Goal: Information Seeking & Learning: Learn about a topic

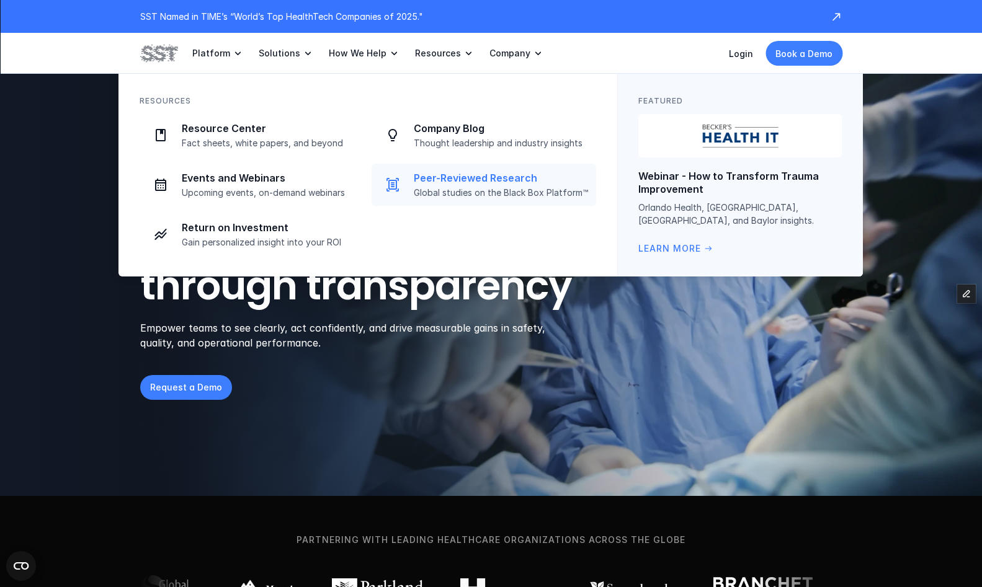
click at [435, 186] on div "Peer-Reviewed Research Global studies on the Black Box Platform™" at bounding box center [501, 185] width 175 height 27
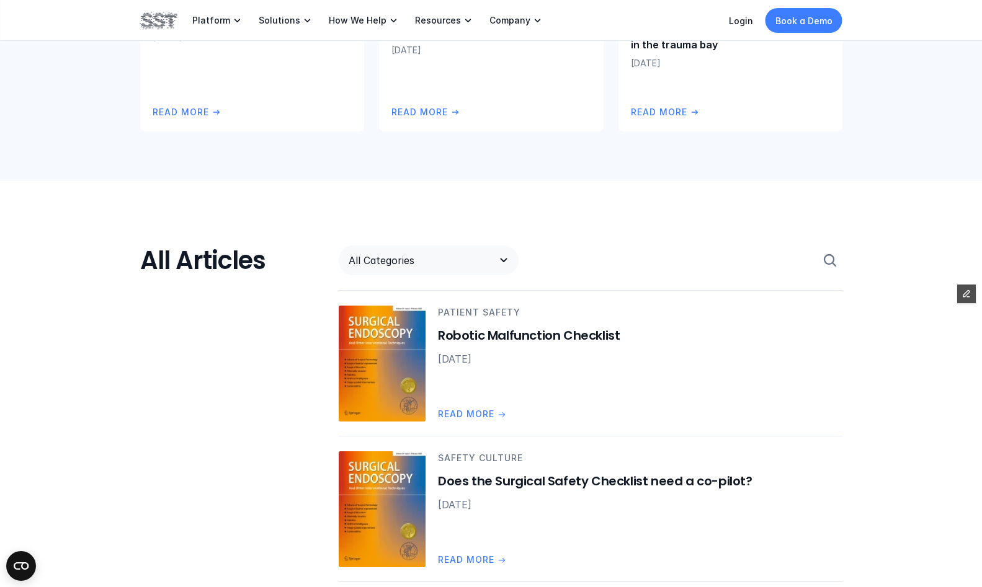
scroll to position [559, 0]
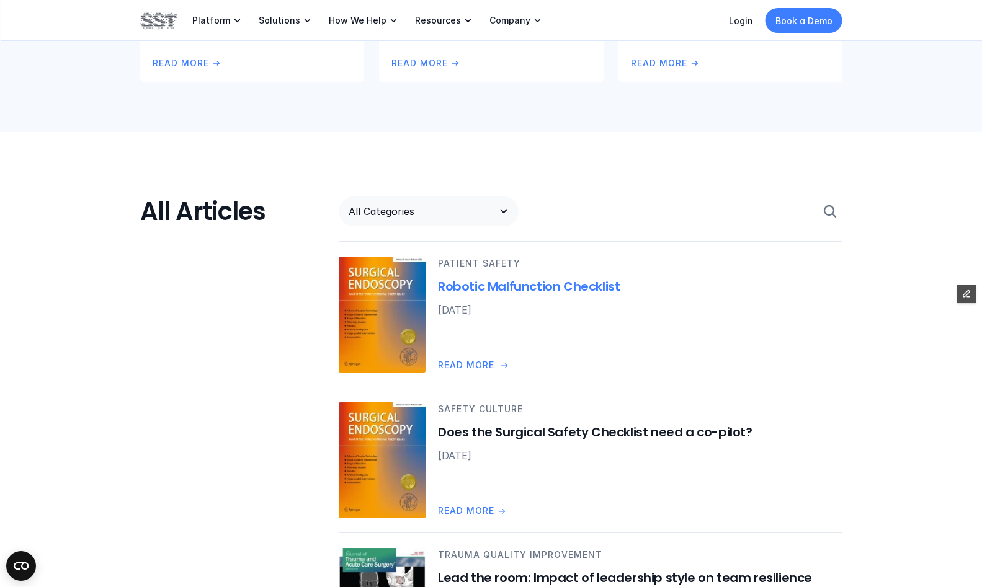
click at [397, 290] on img at bounding box center [382, 315] width 87 height 116
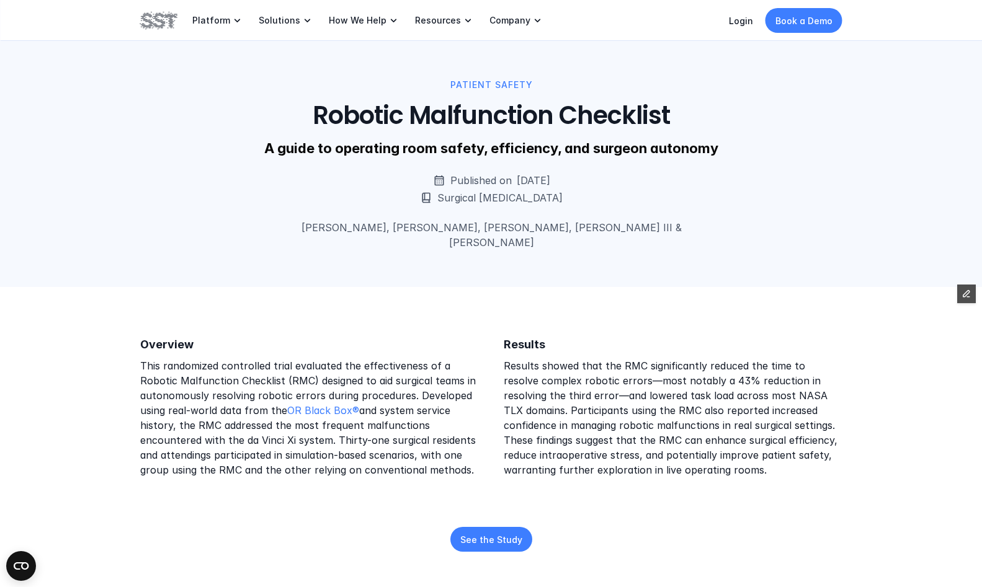
click at [294, 339] on div "Overview This randomized controlled trial evaluated the effectiveness of a Robo…" at bounding box center [309, 407] width 339 height 141
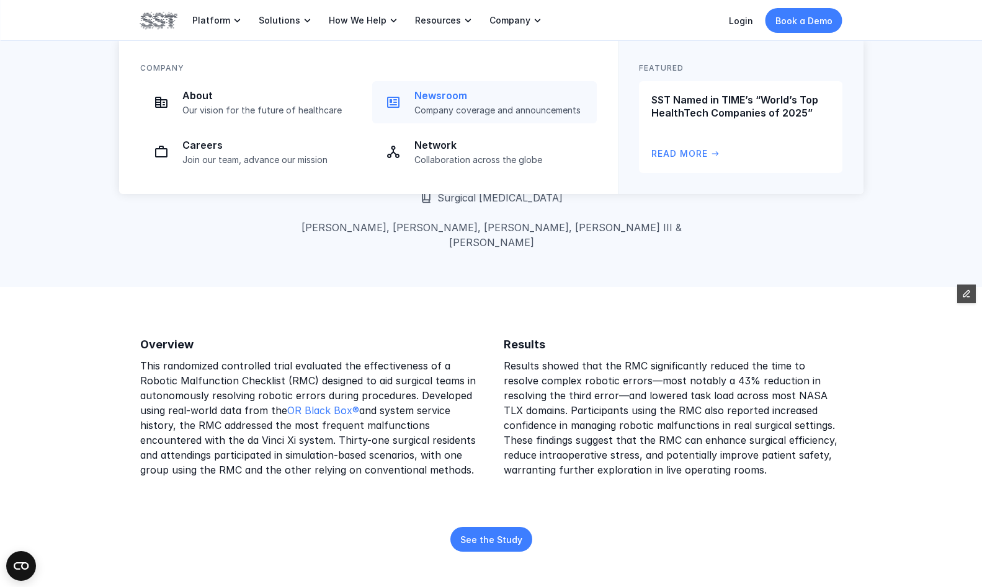
click at [424, 102] on div "Newsroom Company coverage and announcements" at bounding box center [501, 102] width 175 height 27
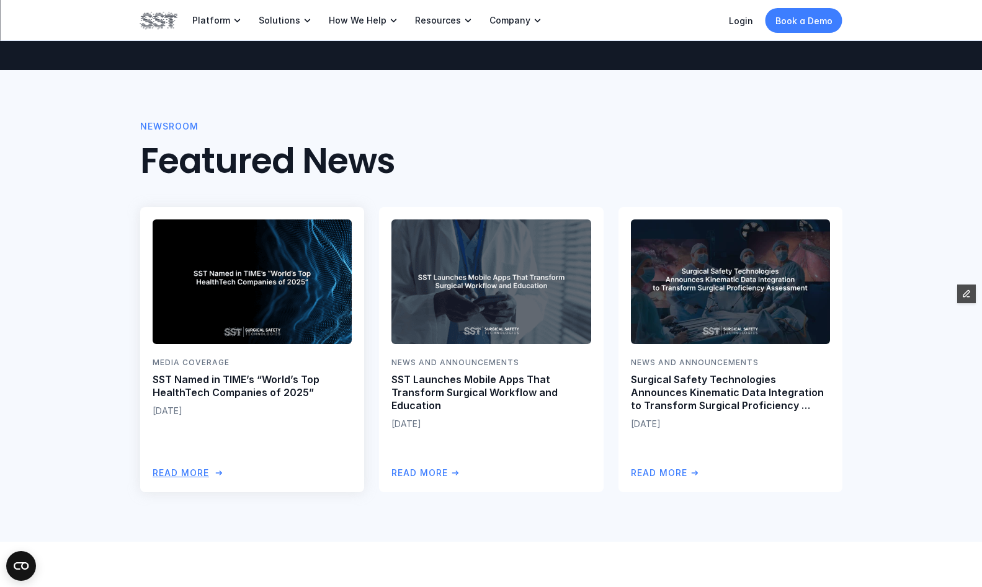
scroll to position [203, 0]
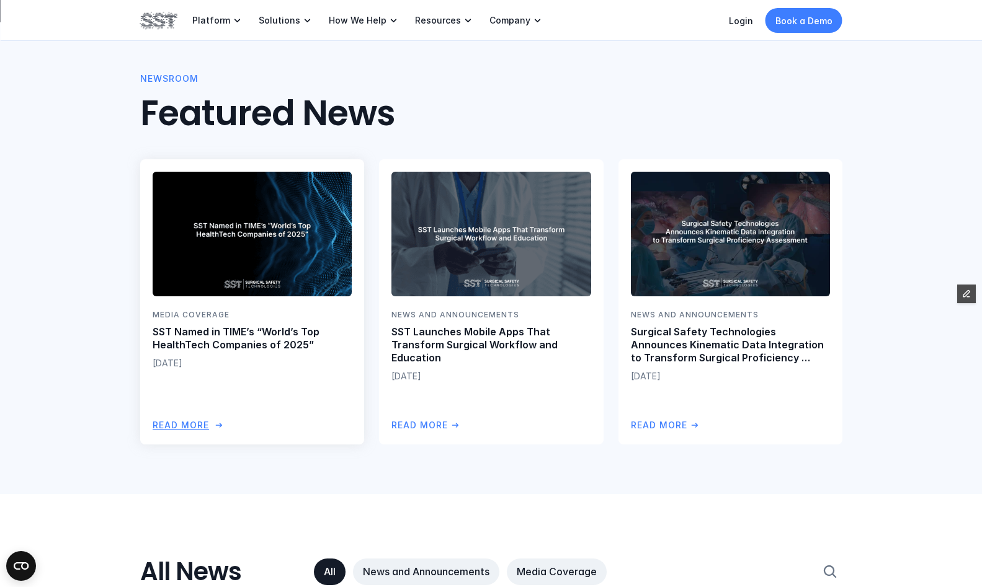
click at [316, 334] on p "SST Named in TIME’s “World’s Top HealthTech Companies of 2025”" at bounding box center [252, 339] width 199 height 26
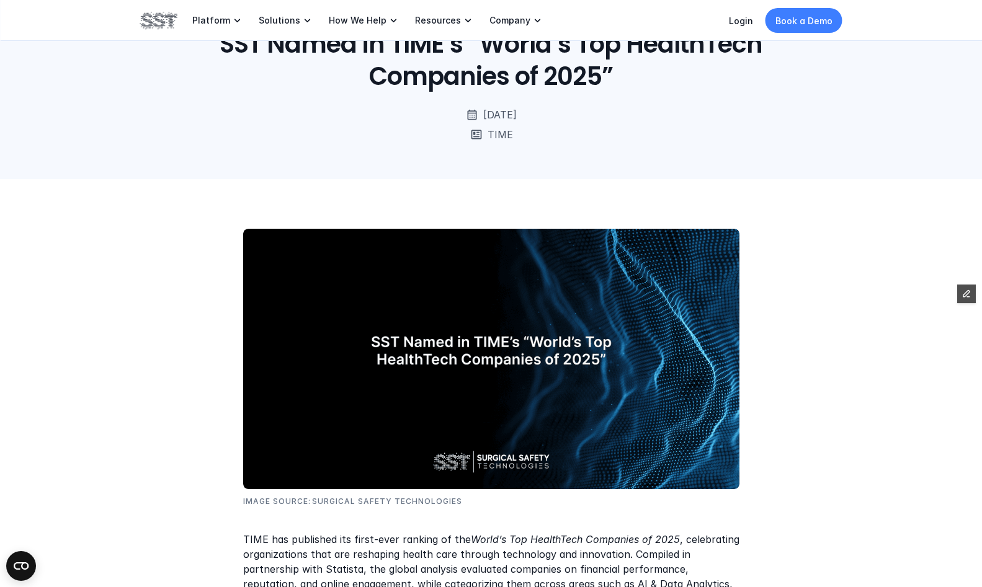
scroll to position [195, 0]
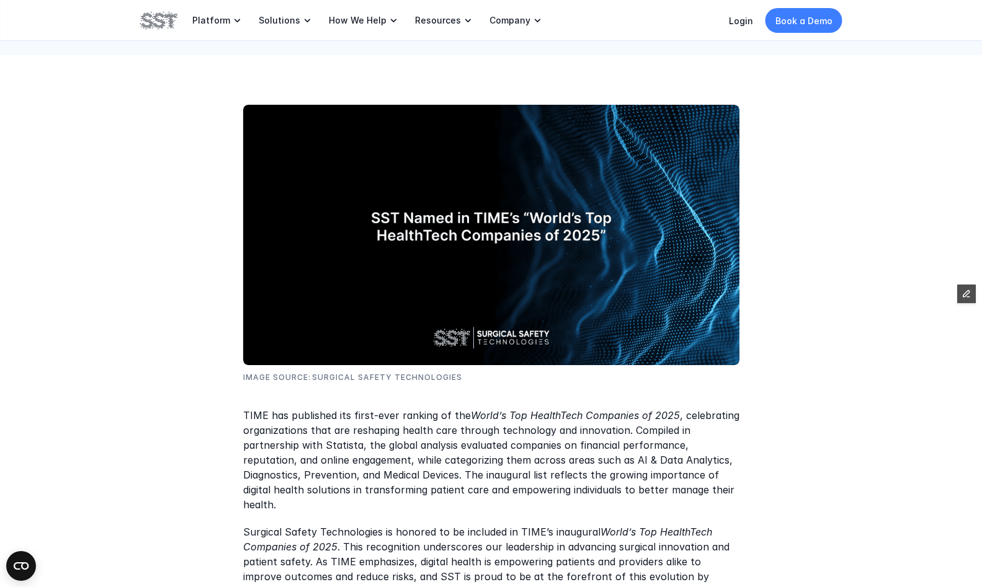
click at [173, 224] on div "Image Source: Surgical Safety Technologies TIME has published its first-ever ra…" at bounding box center [491, 437] width 982 height 765
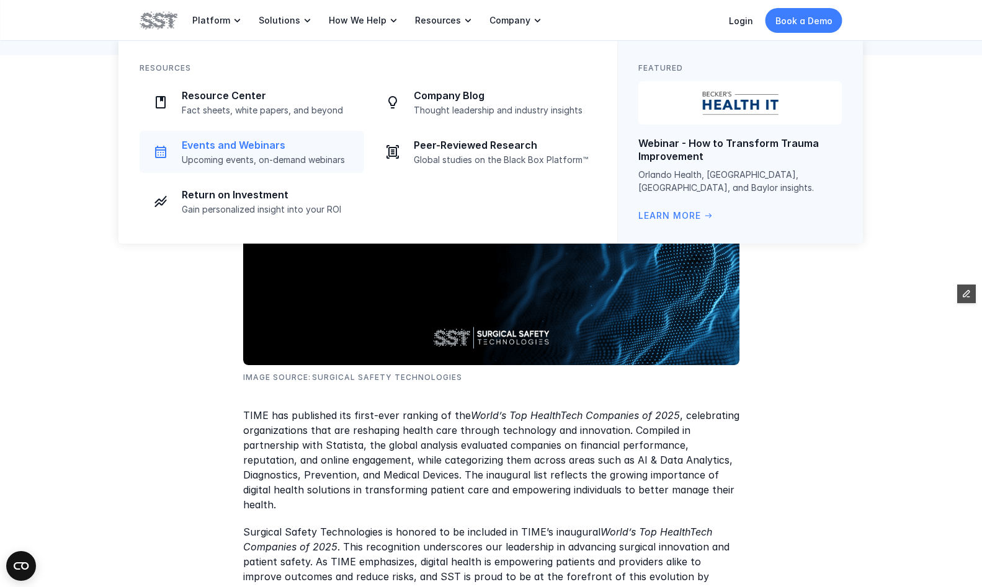
click at [272, 154] on p "Upcoming events, on-demand webinars" at bounding box center [269, 159] width 175 height 11
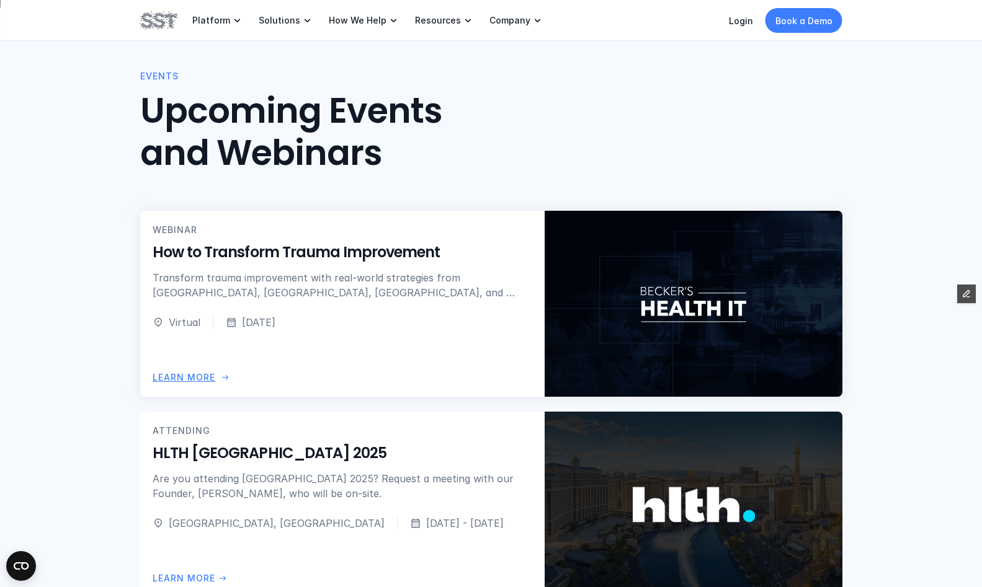
scroll to position [213, 0]
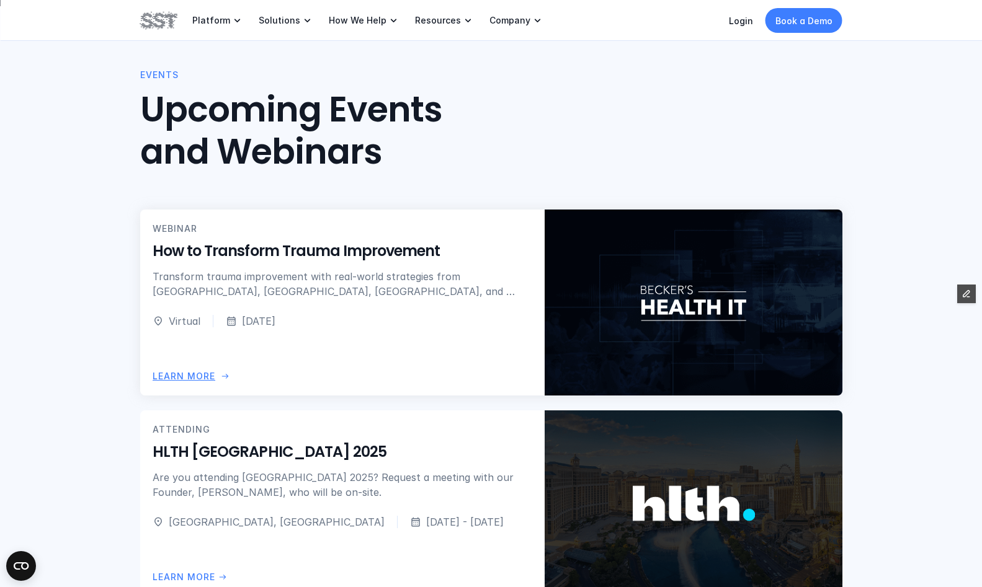
click at [395, 286] on p "Transform trauma improvement with real-world strategies from [GEOGRAPHIC_DATA],…" at bounding box center [342, 284] width 379 height 30
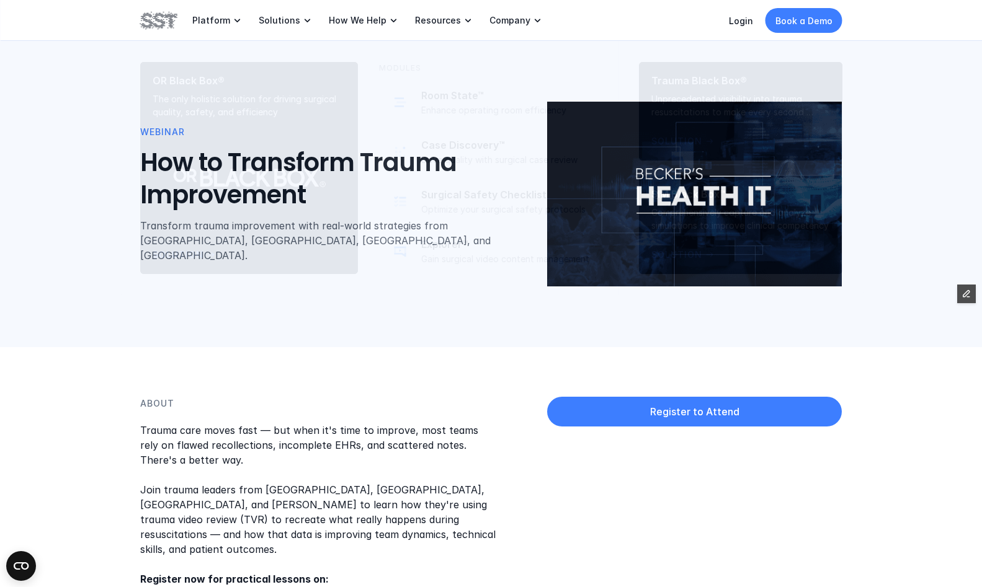
click at [379, 334] on div "WEBINAR How to Transform Trauma Improvement Transform trauma improvement with r…" at bounding box center [491, 173] width 982 height 347
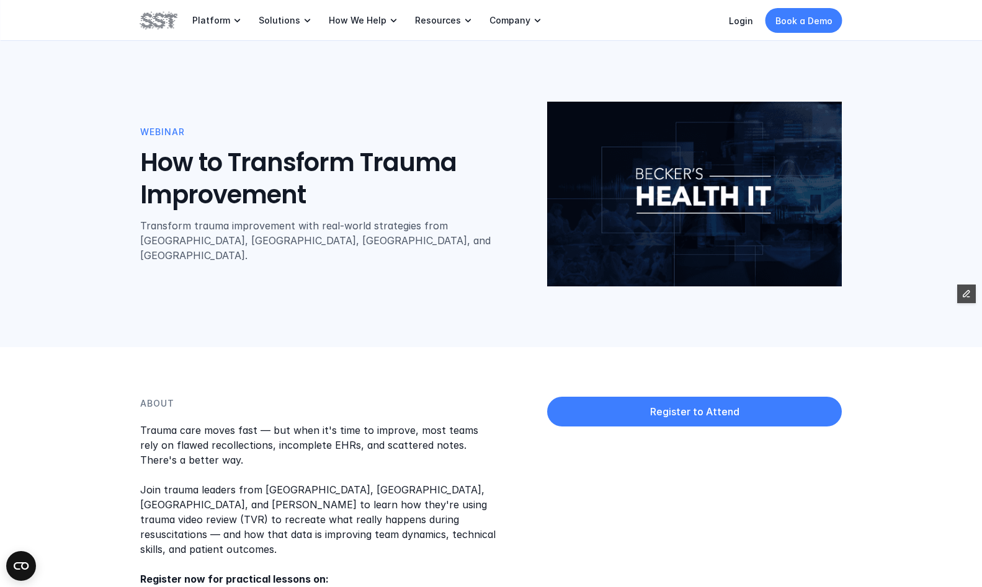
scroll to position [213, 0]
